Goal: Task Accomplishment & Management: Use online tool/utility

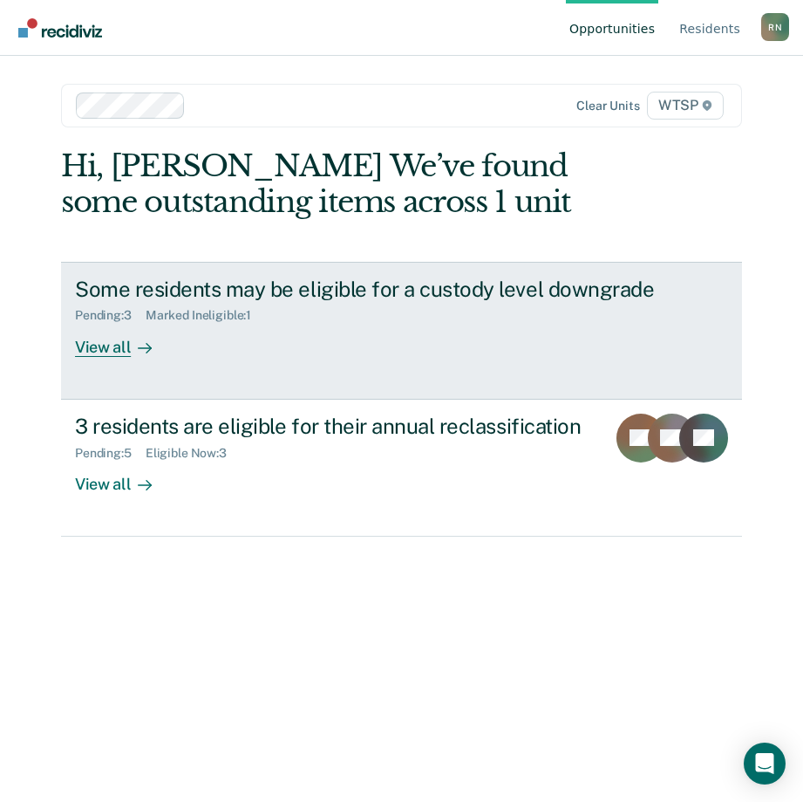
click at [97, 345] on div "View all" at bounding box center [124, 340] width 98 height 34
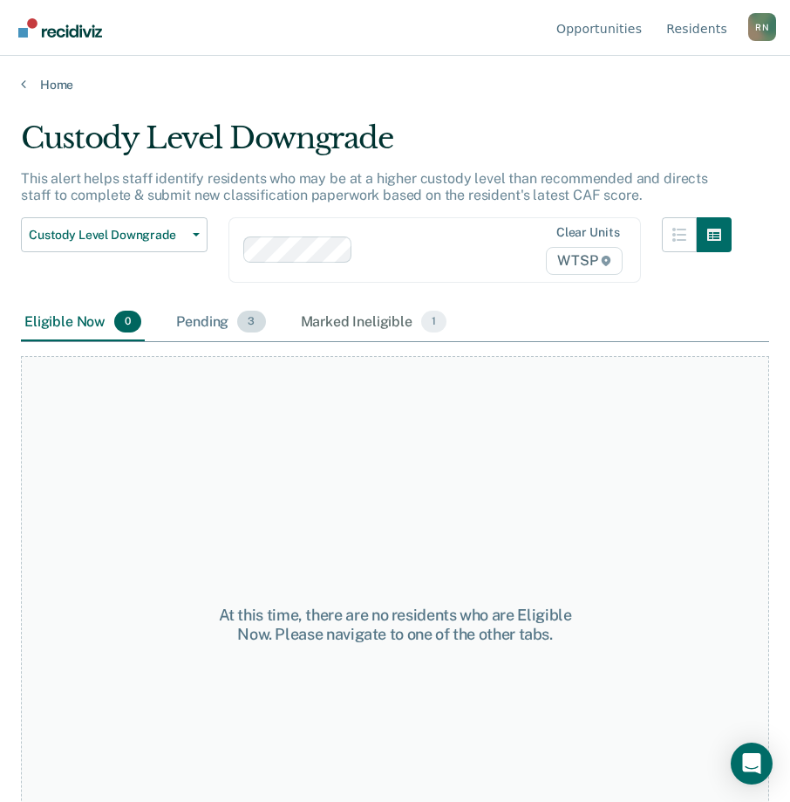
click at [232, 324] on div "Pending 3" at bounding box center [221, 323] width 96 height 38
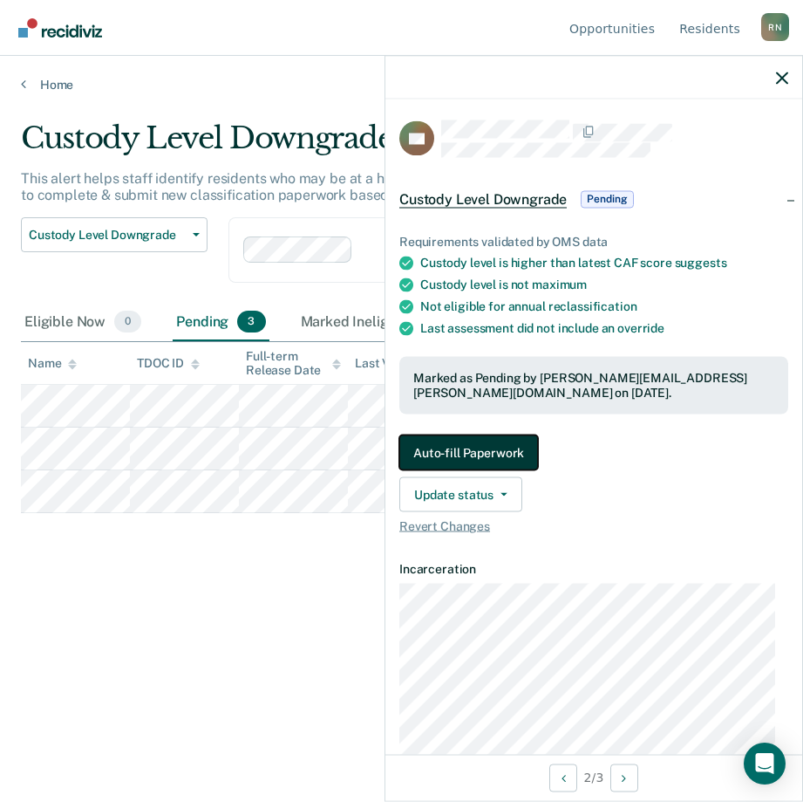
click at [495, 440] on button "Auto-fill Paperwork" at bounding box center [468, 451] width 139 height 35
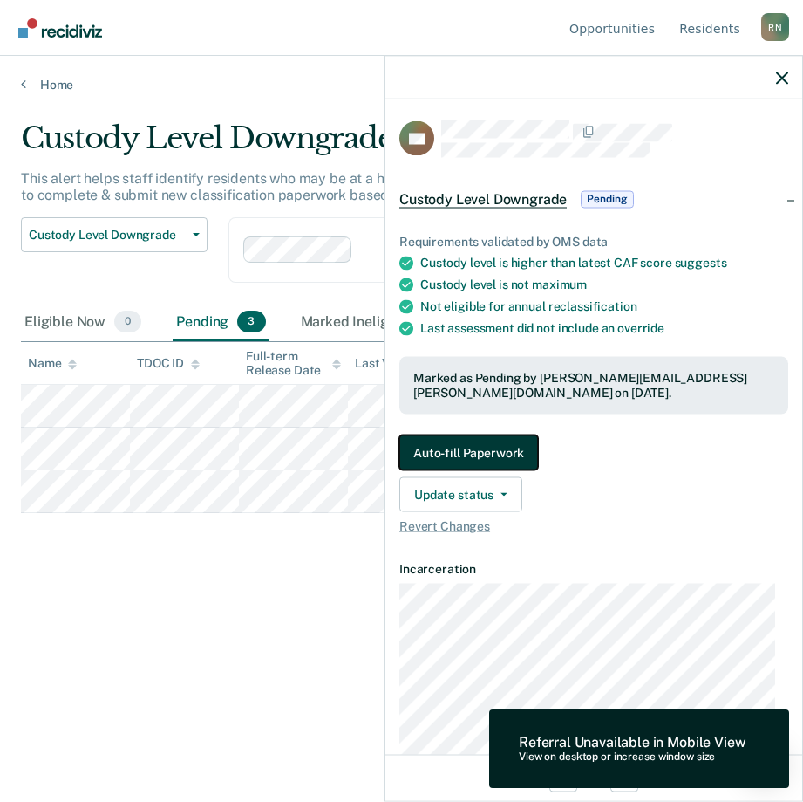
click at [485, 448] on button "Auto-fill Paperwork" at bounding box center [468, 451] width 139 height 35
click at [473, 449] on button "Auto-fill Paperwork" at bounding box center [468, 451] width 139 height 35
click at [500, 450] on button "Auto-fill Paperwork" at bounding box center [468, 451] width 139 height 35
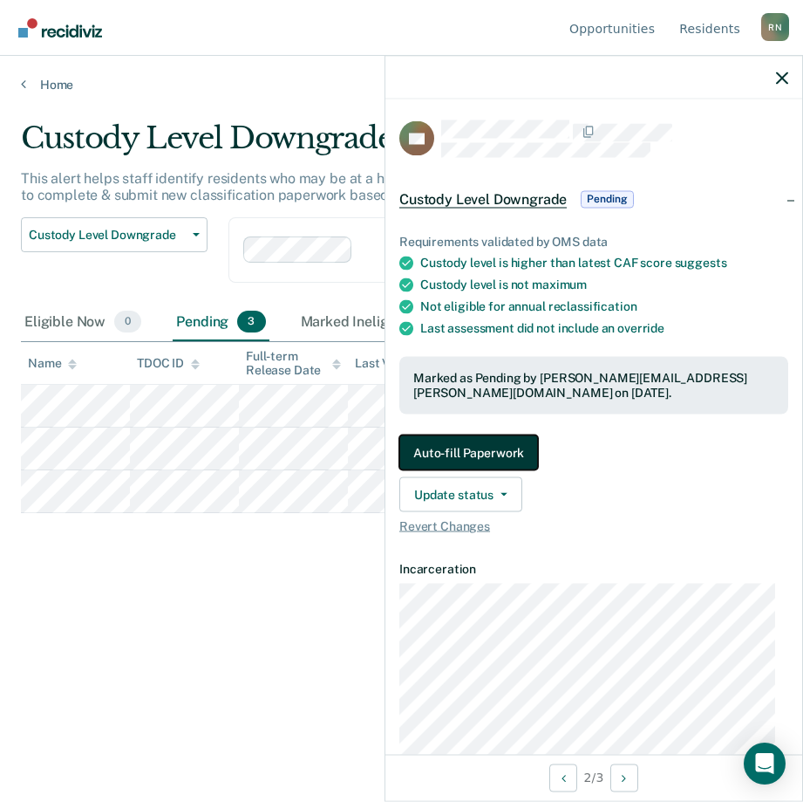
click at [482, 451] on button "Auto-fill Paperwork" at bounding box center [468, 451] width 139 height 35
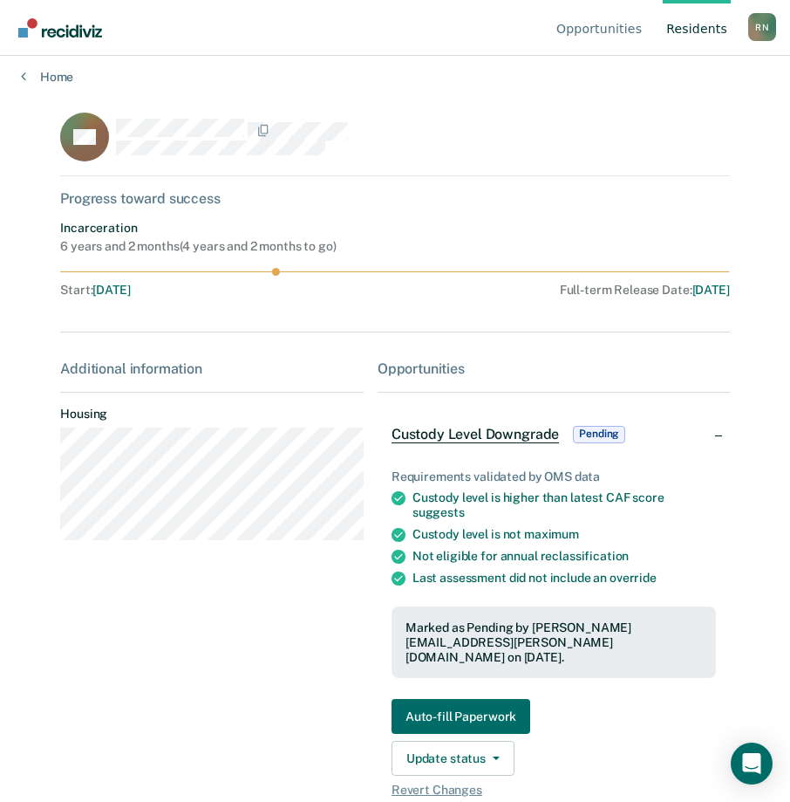
scroll to position [10, 0]
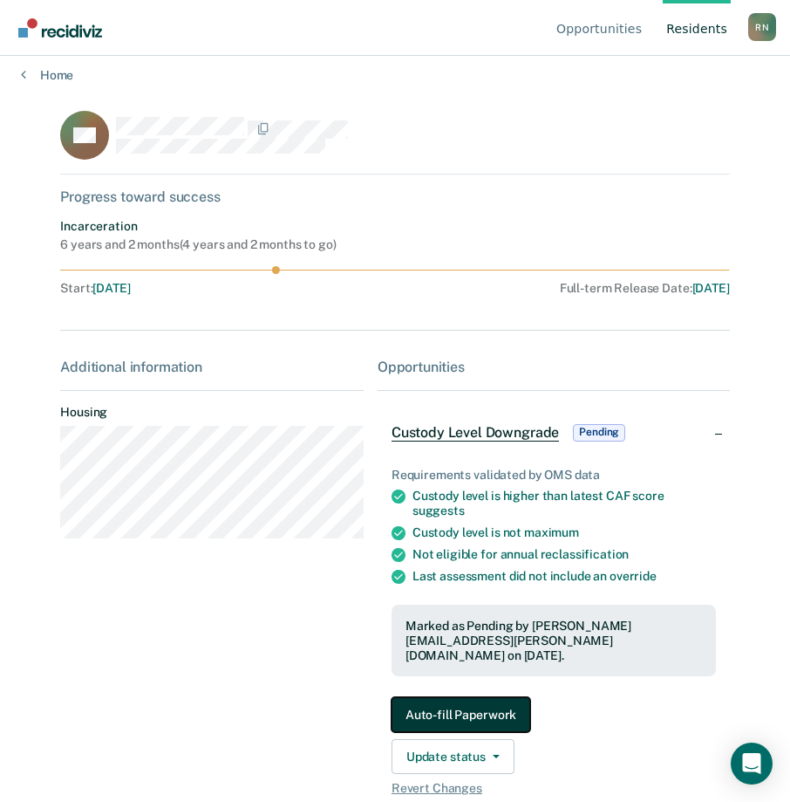
click at [455, 697] on button "Auto-fill Paperwork" at bounding box center [461, 714] width 139 height 35
click at [444, 701] on button "Auto-fill Paperwork" at bounding box center [461, 714] width 139 height 35
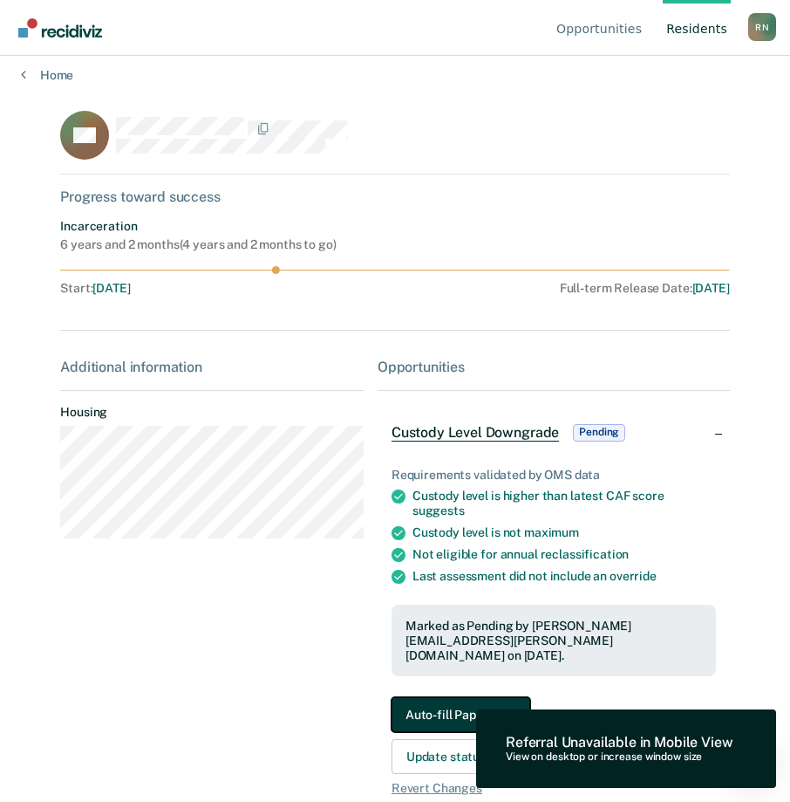
click at [440, 697] on button "Auto-fill Paperwork" at bounding box center [461, 714] width 139 height 35
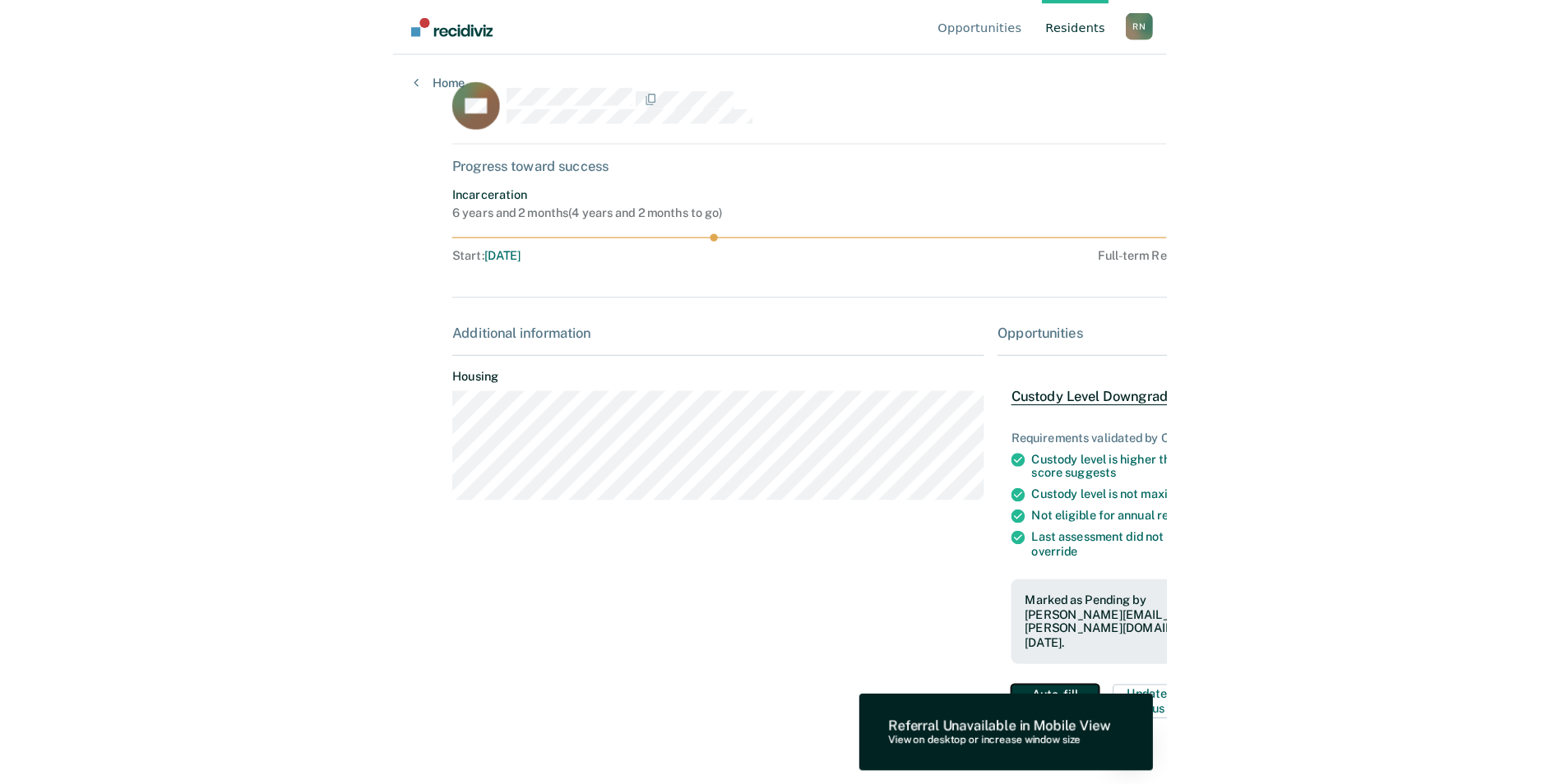
scroll to position [0, 0]
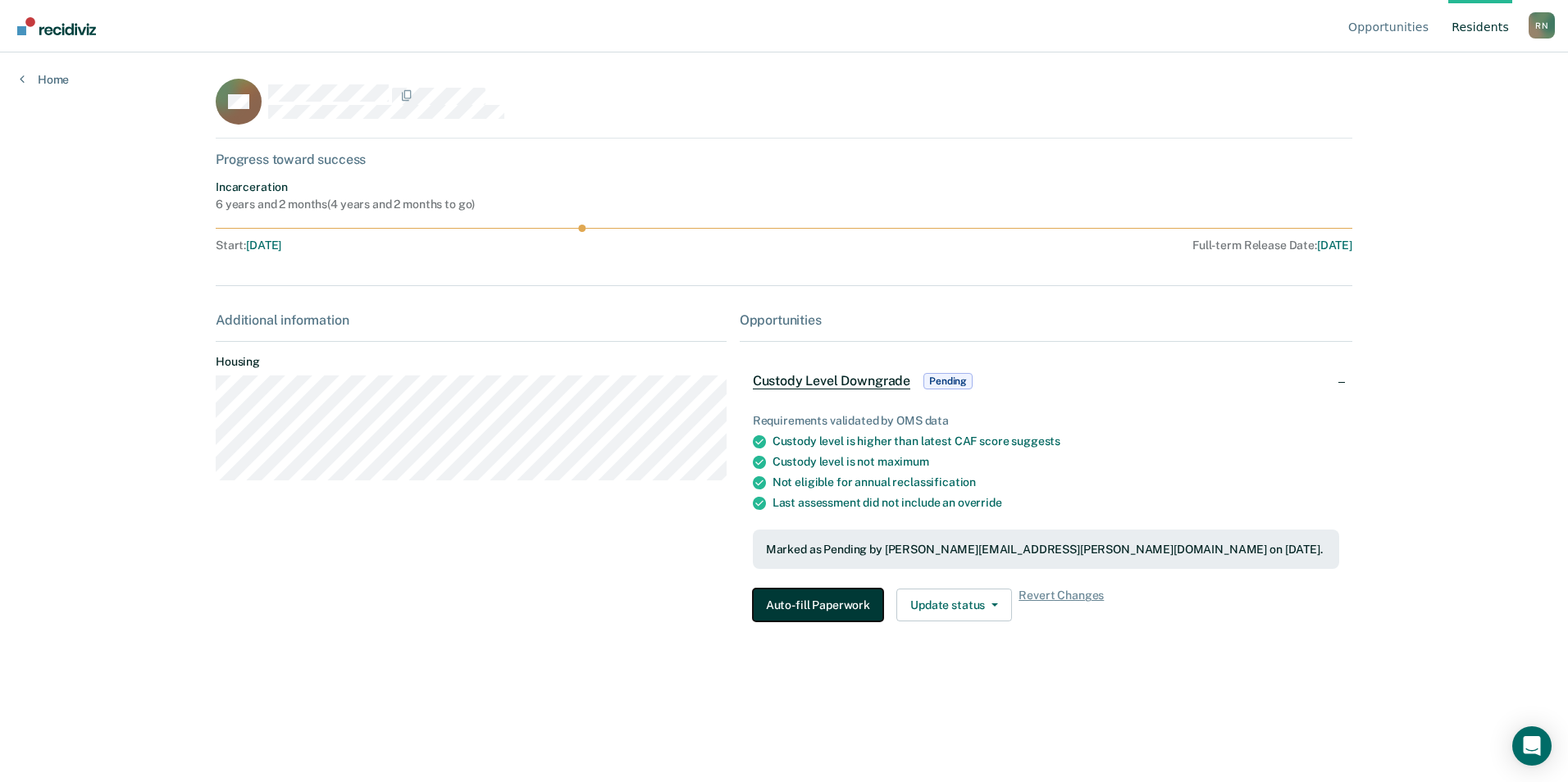
click at [754, 606] on button "Auto-fill Paperwork" at bounding box center [818, 604] width 131 height 33
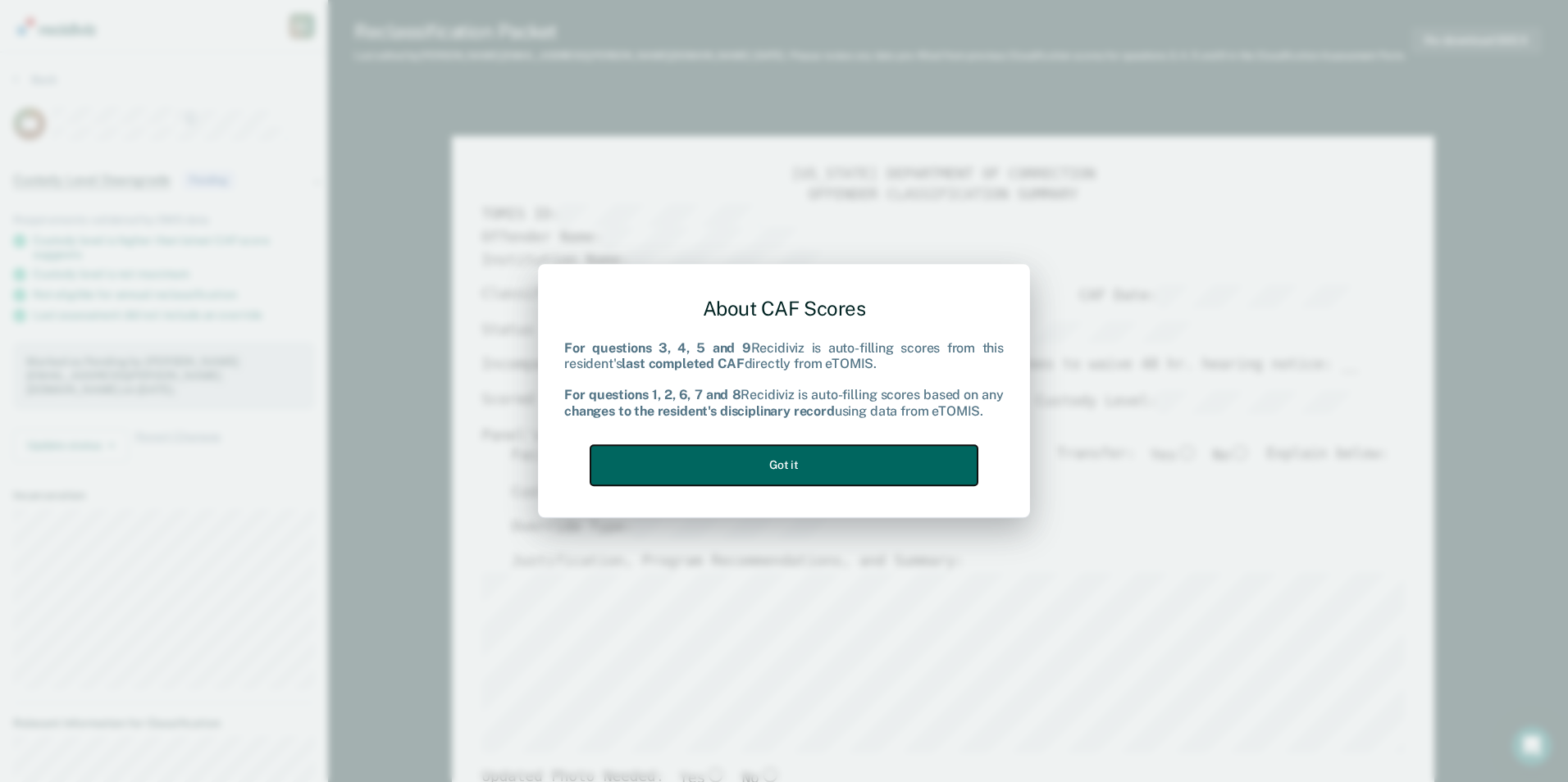
click at [700, 460] on button "Got it" at bounding box center [784, 465] width 387 height 40
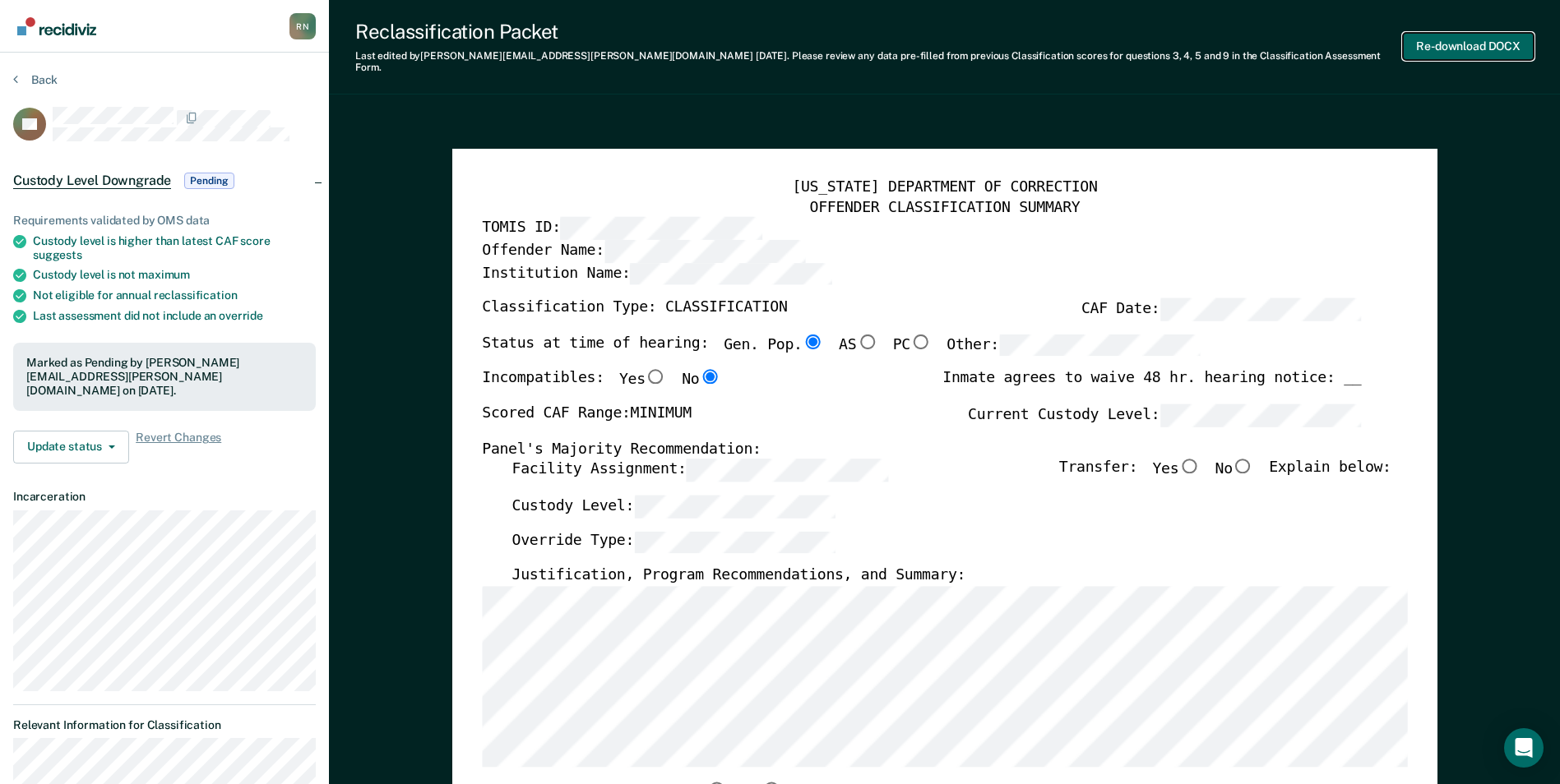
click at [756, 35] on button "Re-download DOCX" at bounding box center [1468, 46] width 131 height 27
type textarea "x"
